Goal: Task Accomplishment & Management: Manage account settings

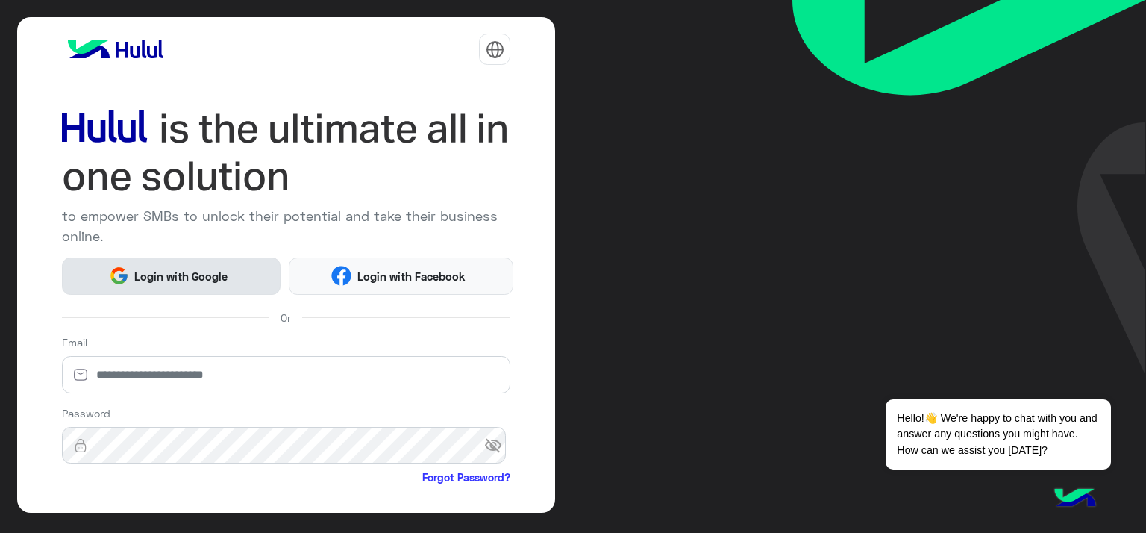
click at [176, 262] on button "Login with Google" at bounding box center [171, 275] width 219 height 37
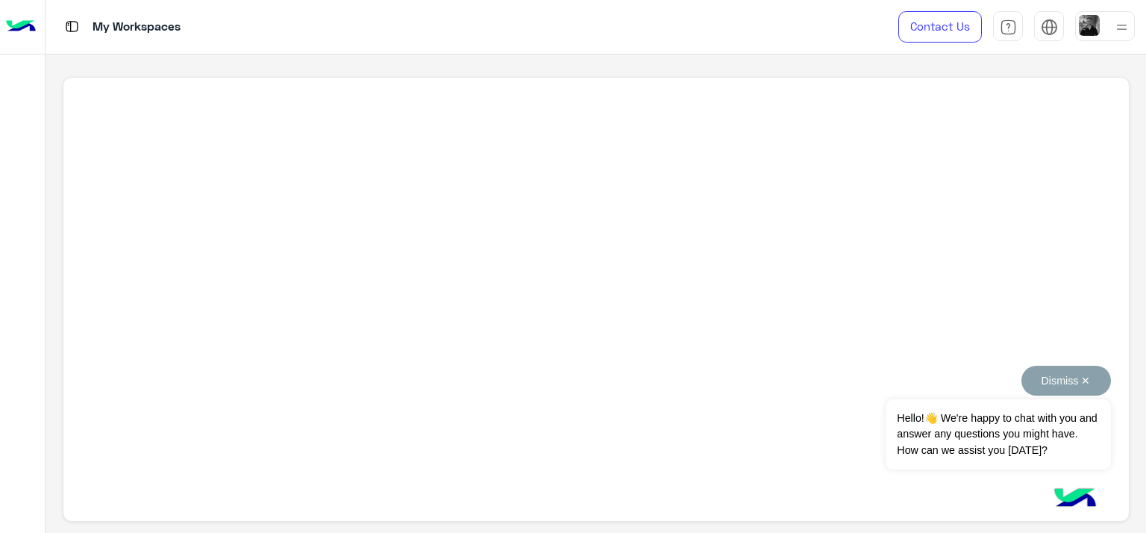
click at [1051, 384] on button "Dismiss ✕" at bounding box center [1066, 381] width 90 height 30
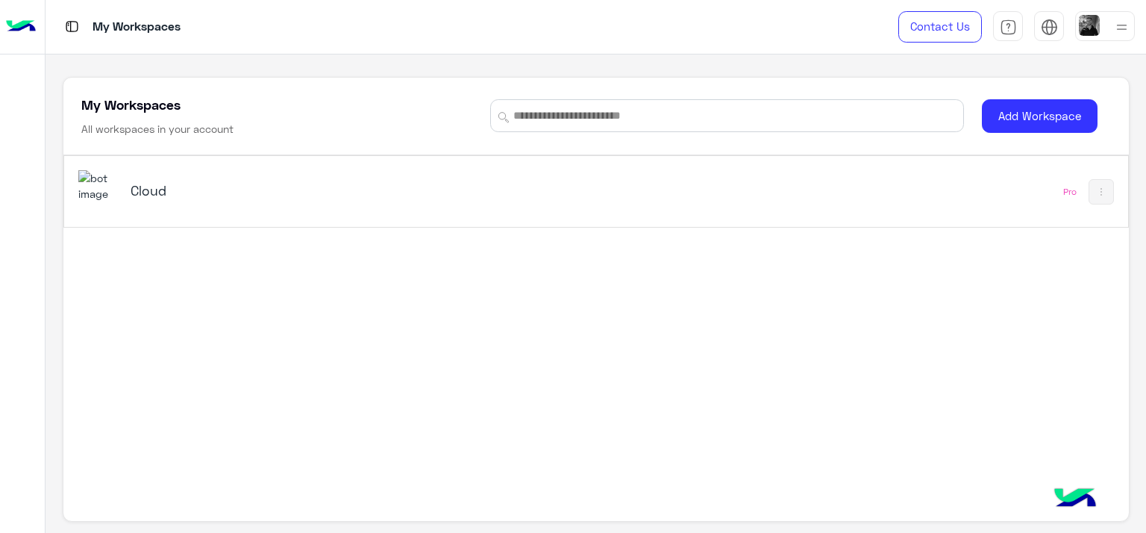
click at [101, 195] on img at bounding box center [98, 186] width 40 height 32
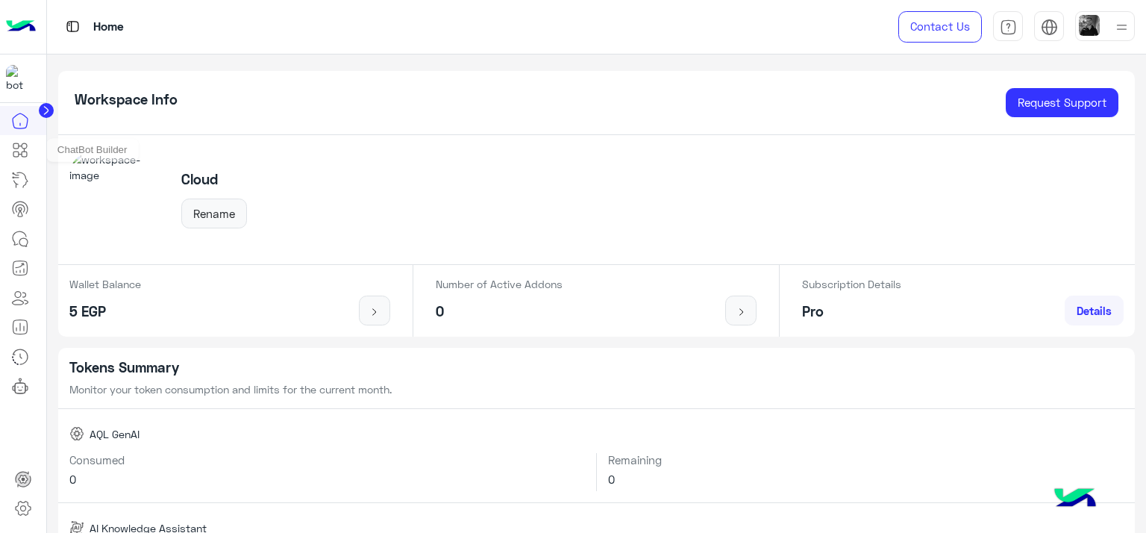
click at [19, 143] on icon at bounding box center [20, 150] width 18 height 18
click at [22, 182] on icon at bounding box center [20, 180] width 18 height 18
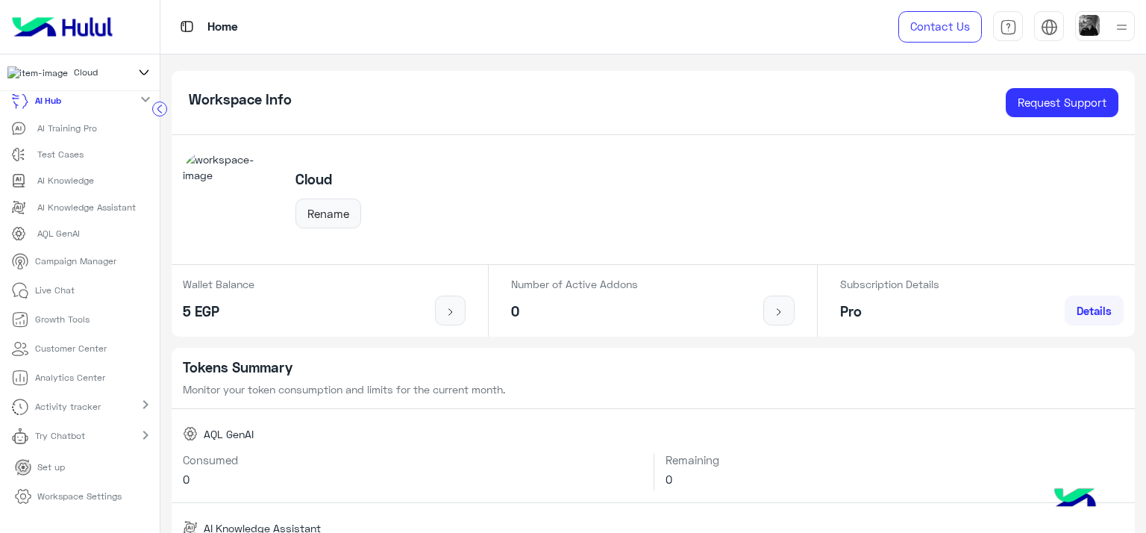
scroll to position [79, 0]
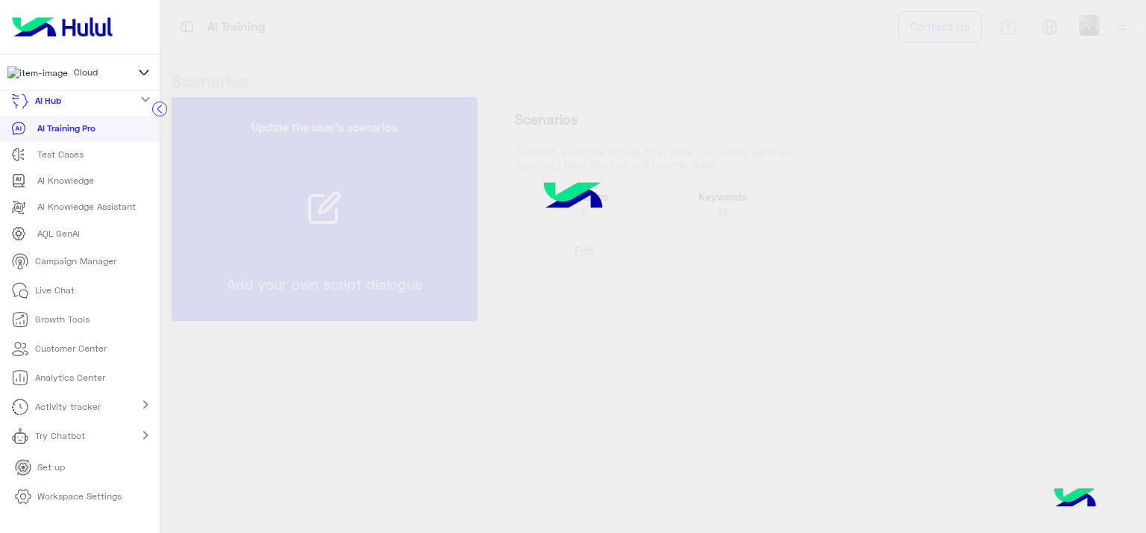
click at [48, 498] on p "Workspace Settings" at bounding box center [79, 495] width 84 height 13
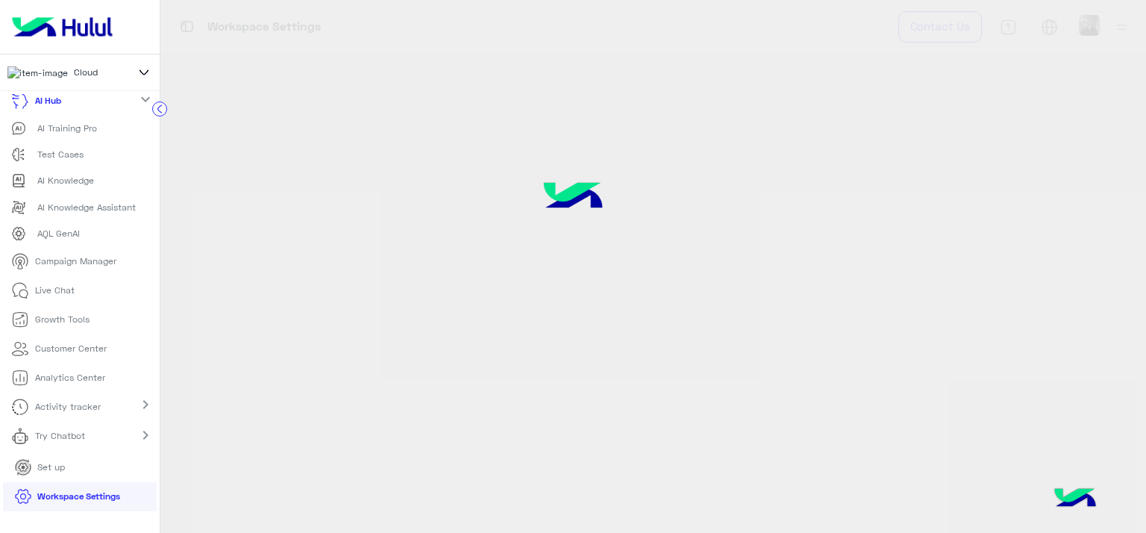
click at [27, 504] on icon at bounding box center [23, 496] width 15 height 14
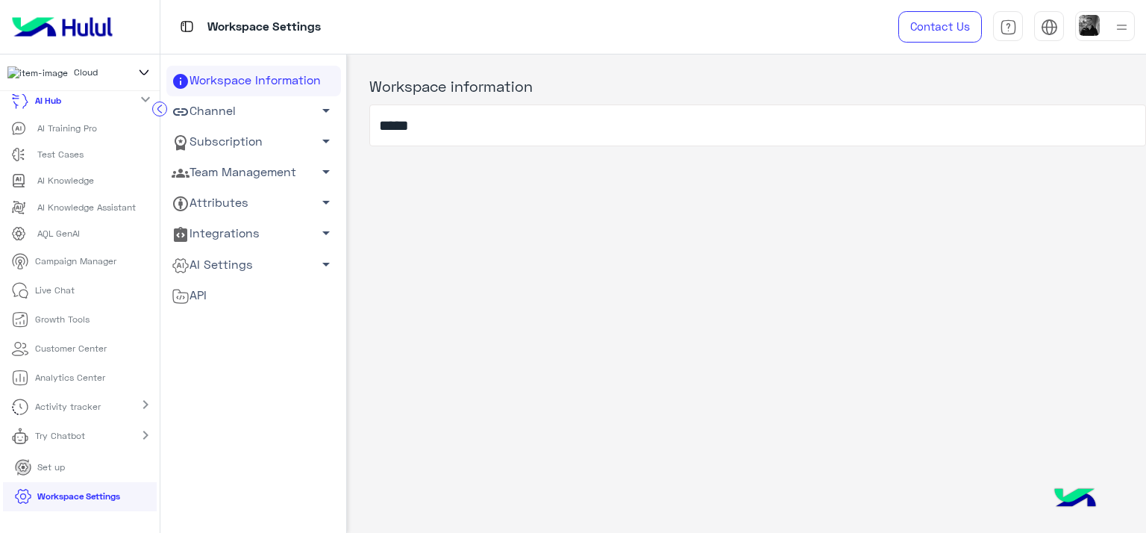
click at [227, 106] on link "Channel arrow_drop_down" at bounding box center [253, 111] width 175 height 31
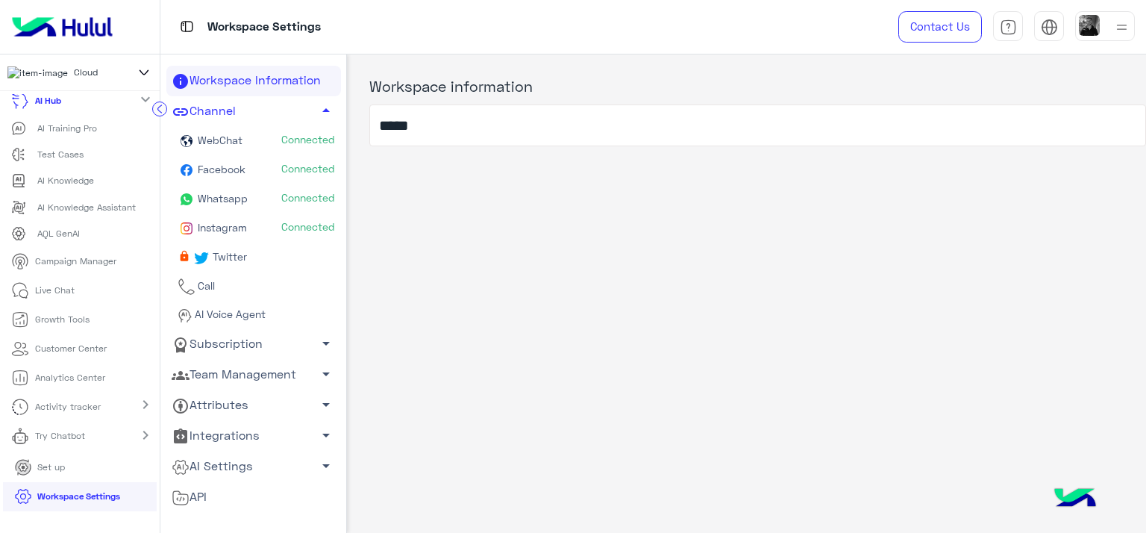
click at [209, 196] on span "Whatsapp" at bounding box center [221, 198] width 53 height 13
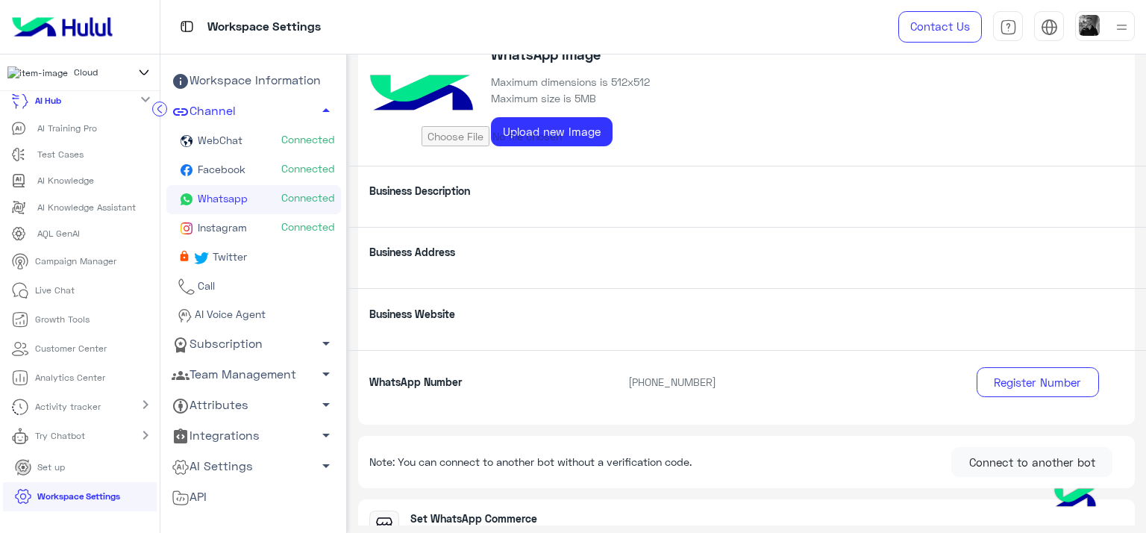
scroll to position [272, 0]
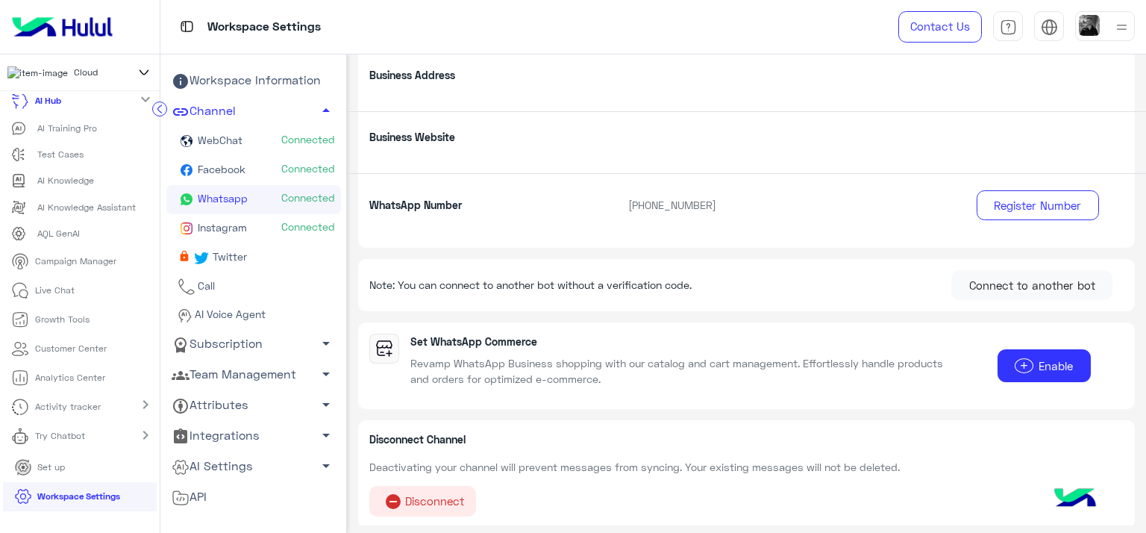
click at [628, 295] on div "Note: You can connect to another bot without a verification code. Connect to an…" at bounding box center [746, 285] width 754 height 30
drag, startPoint x: 719, startPoint y: 288, endPoint x: 354, endPoint y: 284, distance: 364.9
click at [354, 284] on div "WhatsApp Edit WhatsApp Settings WhatsApp Image Maximum dimensions is 512x512 Ma…" at bounding box center [746, 290] width 799 height 472
click at [364, 284] on div "Note: You can connect to another bot without a verification code. Connect to an…" at bounding box center [746, 285] width 777 height 52
drag, startPoint x: 381, startPoint y: 286, endPoint x: 740, endPoint y: 295, distance: 359.8
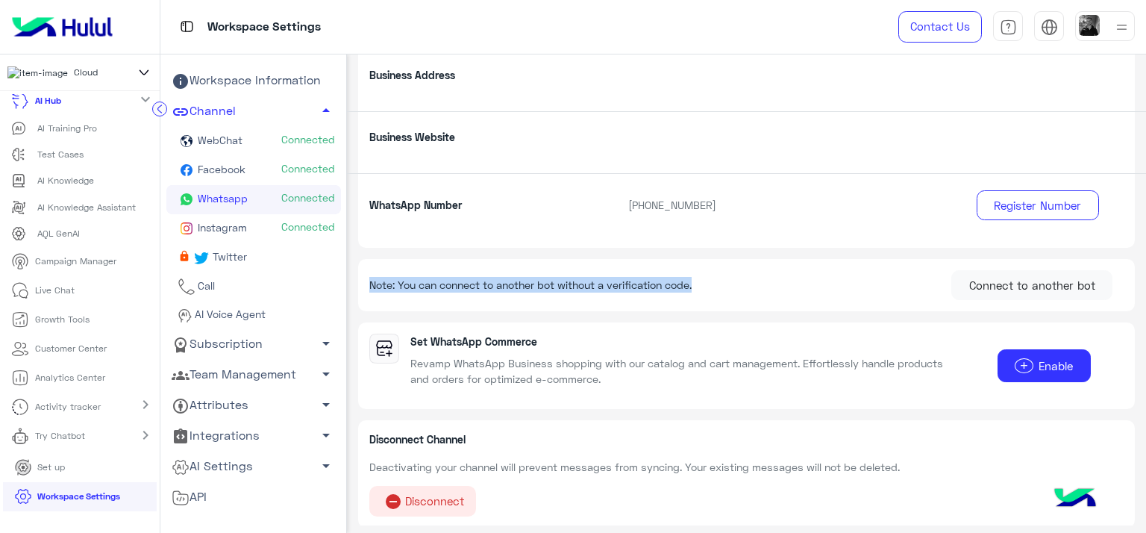
click at [740, 295] on div "Note: You can connect to another bot without a verification code. Connect to an…" at bounding box center [746, 285] width 777 height 52
click at [994, 283] on button "Connect to another bot" at bounding box center [1031, 285] width 161 height 30
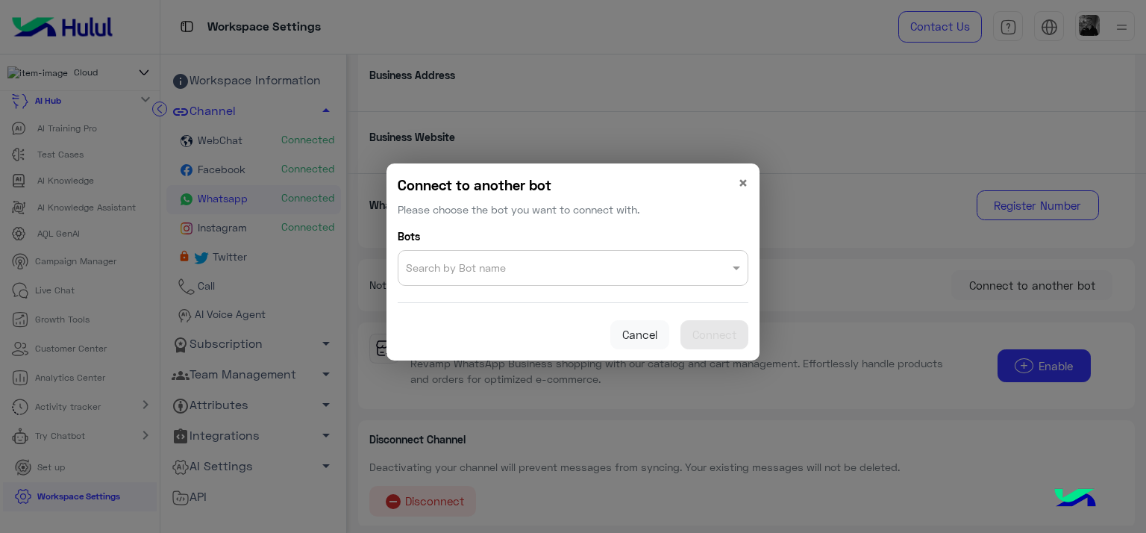
click at [622, 258] on input "text" at bounding box center [543, 264] width 274 height 21
click at [606, 264] on input "text" at bounding box center [543, 264] width 274 height 21
click at [740, 187] on span "×" at bounding box center [743, 182] width 10 height 20
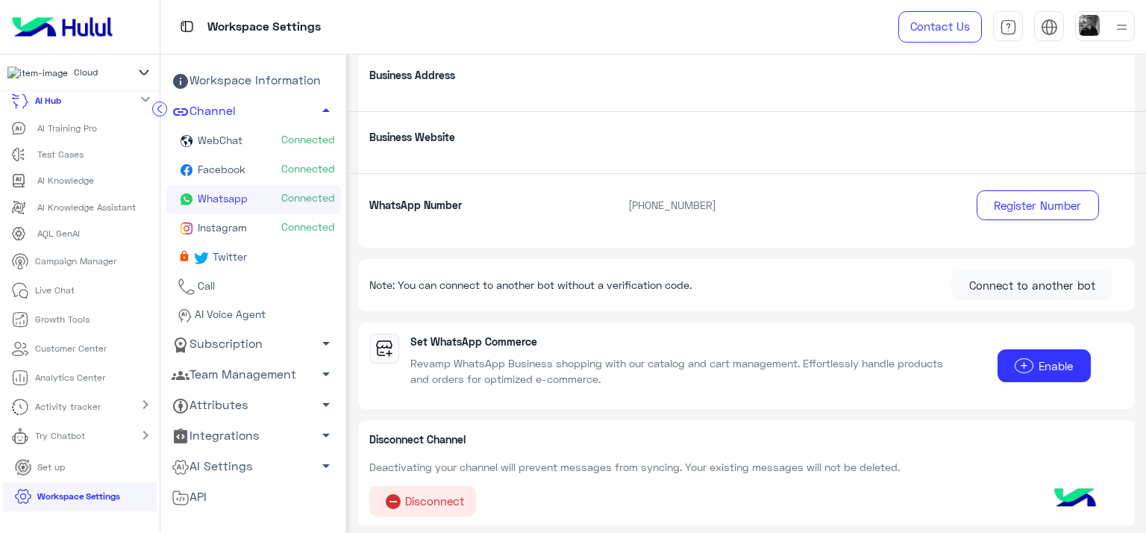
click at [680, 286] on span "Note: You can connect to another bot without a verification code." at bounding box center [530, 285] width 322 height 16
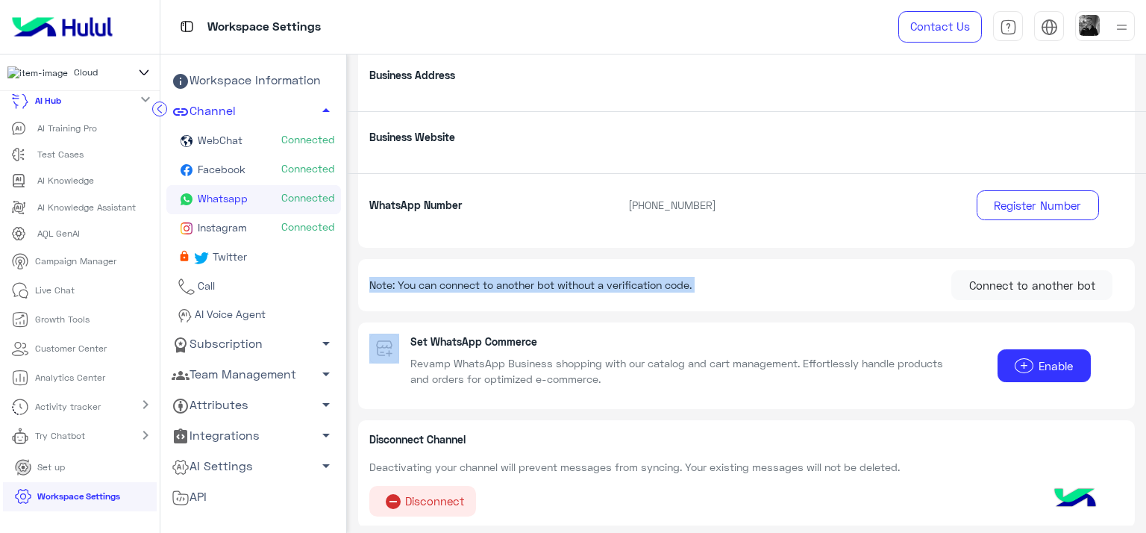
click at [680, 286] on span "Note: You can connect to another bot without a verification code." at bounding box center [530, 285] width 322 height 16
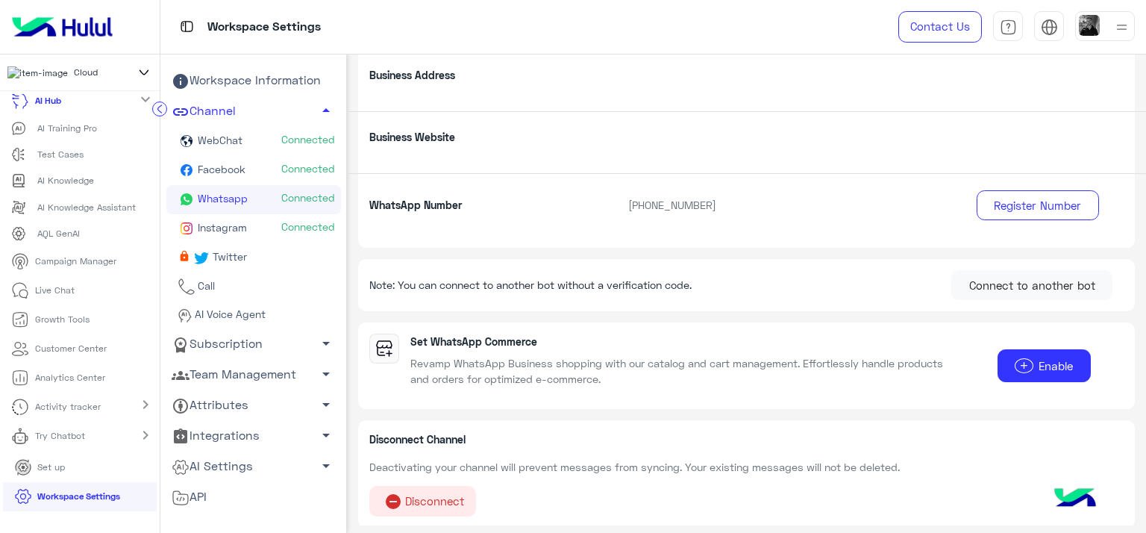
click at [591, 23] on div "Workspace Settings" at bounding box center [488, 27] width 657 height 54
